Goal: Information Seeking & Learning: Learn about a topic

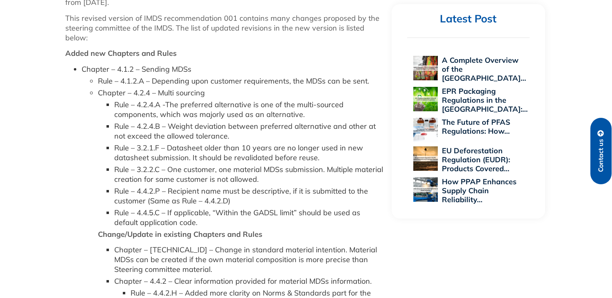
scroll to position [245, 0]
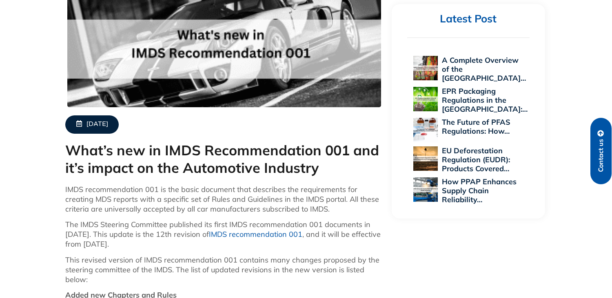
click at [275, 237] on link "IMDS recommendation 001" at bounding box center [255, 234] width 93 height 9
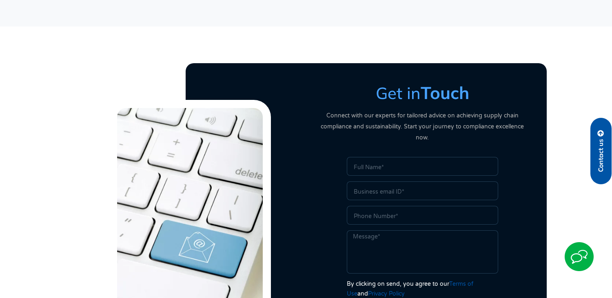
scroll to position [1959, 0]
